Goal: Task Accomplishment & Management: Use online tool/utility

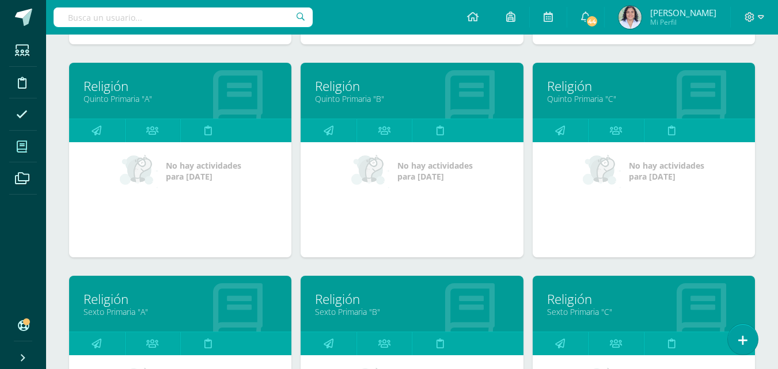
scroll to position [576, 0]
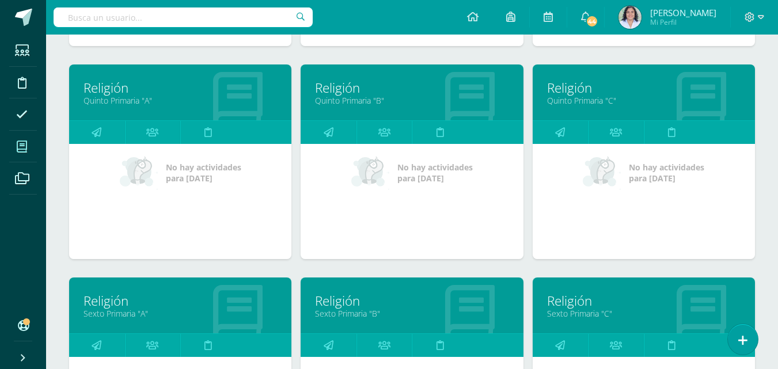
click at [214, 93] on link "Religión" at bounding box center [179, 88] width 193 height 18
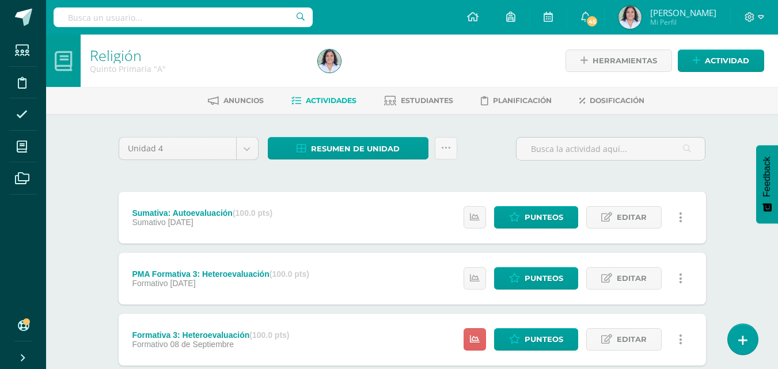
scroll to position [317, 0]
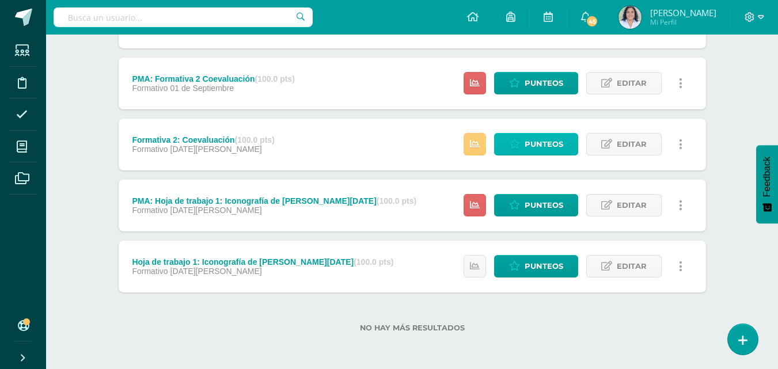
click at [541, 144] on span "Punteos" at bounding box center [543, 144] width 39 height 21
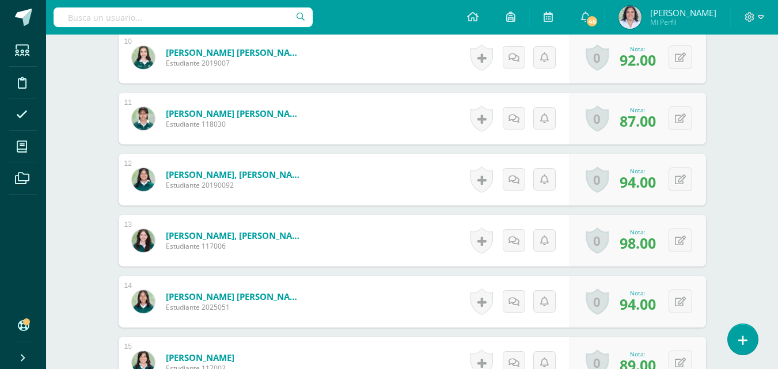
scroll to position [1202, 0]
